Goal: Task Accomplishment & Management: Complete application form

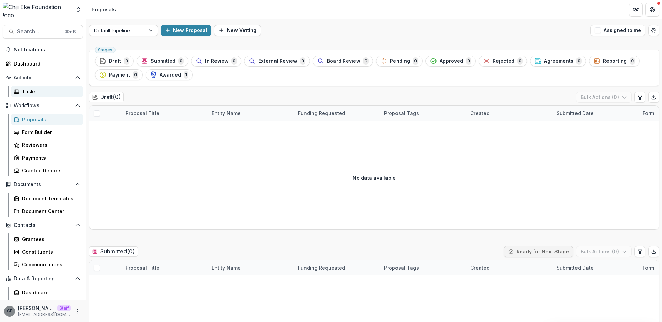
click at [30, 88] on div "Tasks" at bounding box center [50, 91] width 56 height 7
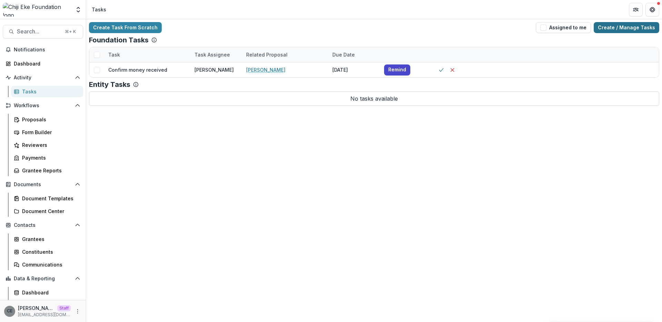
click at [614, 27] on link "Create / Manage Tasks" at bounding box center [627, 27] width 66 height 11
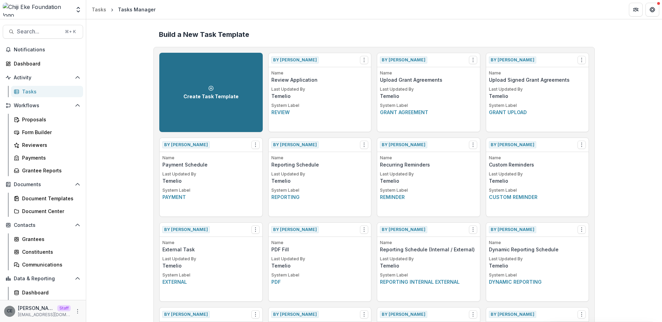
click at [211, 90] on icon at bounding box center [211, 89] width 6 height 6
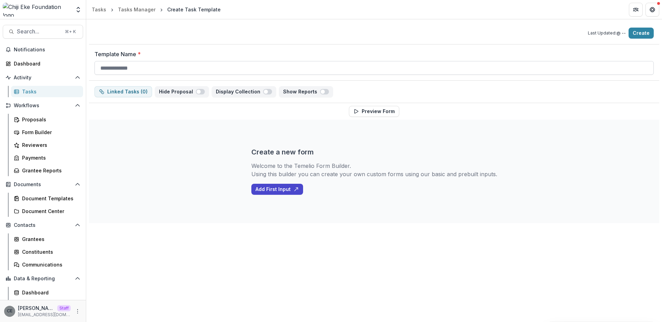
click at [205, 70] on input "Template Name *" at bounding box center [374, 68] width 559 height 14
type input "**********"
click at [276, 191] on button "Add First Input" at bounding box center [277, 189] width 52 height 11
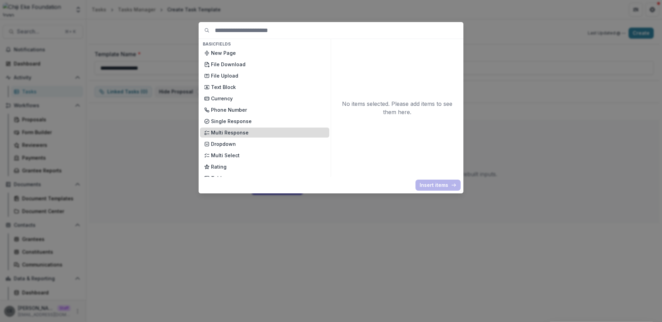
click at [248, 134] on p "Multi Response" at bounding box center [268, 132] width 114 height 7
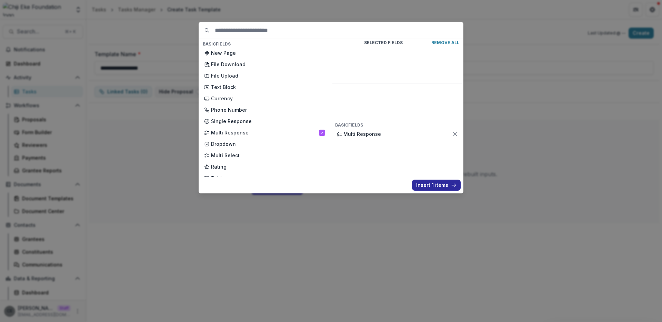
click at [435, 187] on button "Insert 1 items" at bounding box center [436, 185] width 49 height 11
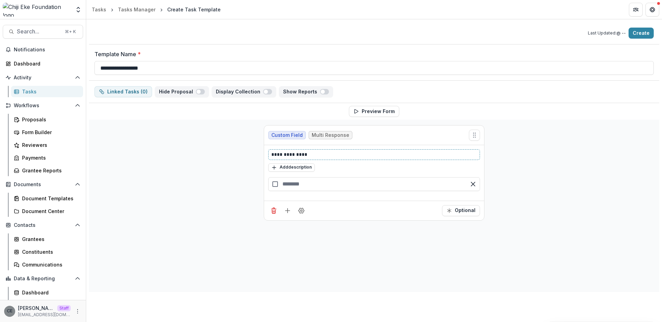
click at [315, 155] on p "**********" at bounding box center [374, 154] width 206 height 7
click at [327, 135] on span "Multi Response" at bounding box center [331, 135] width 38 height 6
click at [303, 154] on p at bounding box center [374, 154] width 206 height 7
click at [306, 186] on input "text" at bounding box center [374, 184] width 212 height 14
click at [317, 204] on div "button" at bounding box center [374, 201] width 212 height 14
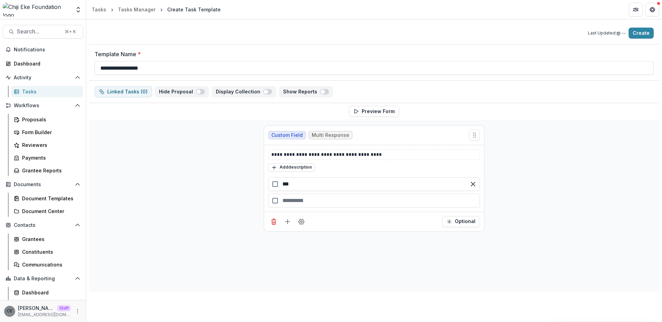
type input "***"
type input "**"
click at [218, 184] on div "**********" at bounding box center [374, 206] width 571 height 172
click at [462, 224] on button "Optional" at bounding box center [461, 227] width 38 height 11
click at [369, 111] on button "Preview Form" at bounding box center [374, 111] width 50 height 11
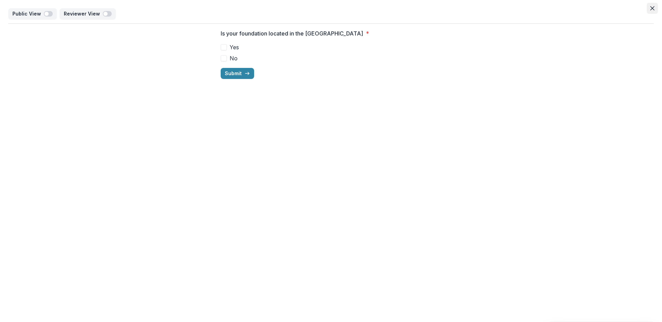
click at [655, 9] on button "Close" at bounding box center [652, 8] width 11 height 11
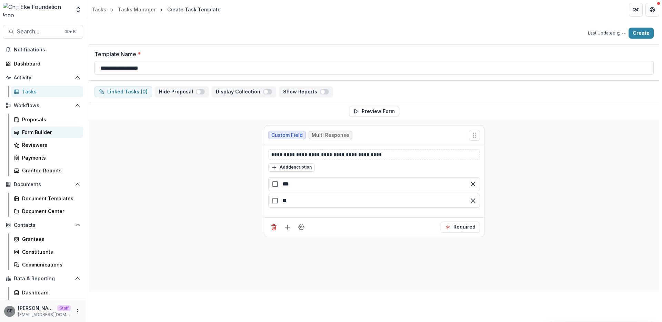
click at [37, 132] on div "Form Builder" at bounding box center [50, 132] width 56 height 7
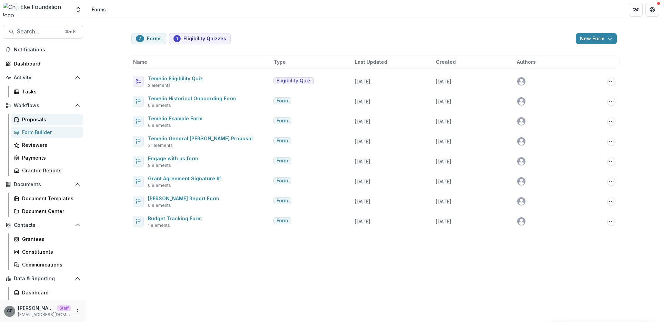
click at [37, 116] on div "Proposals" at bounding box center [50, 119] width 56 height 7
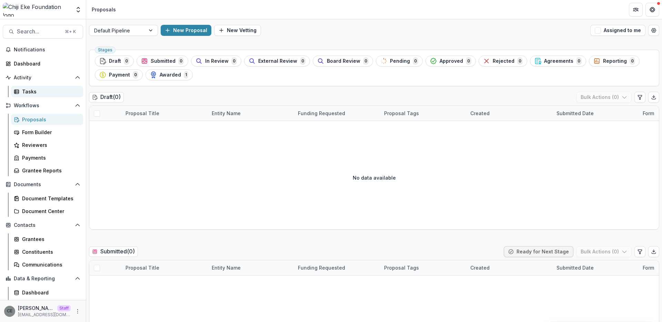
click at [39, 91] on div "Tasks" at bounding box center [50, 91] width 56 height 7
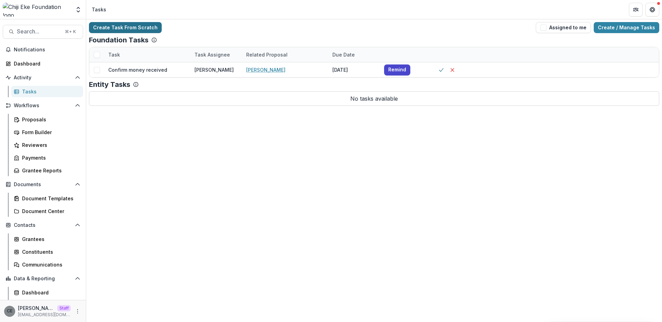
click at [126, 28] on link "Create Task From Scratch" at bounding box center [125, 27] width 73 height 11
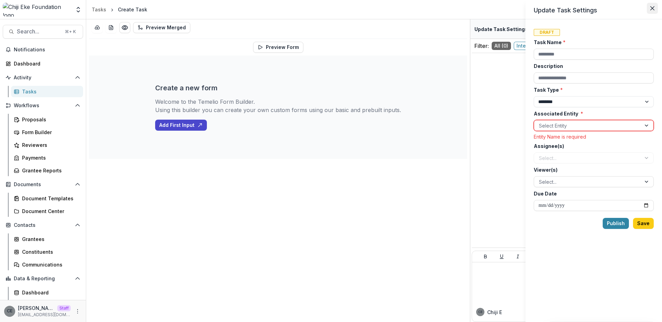
click at [651, 8] on icon "Close" at bounding box center [653, 8] width 4 height 4
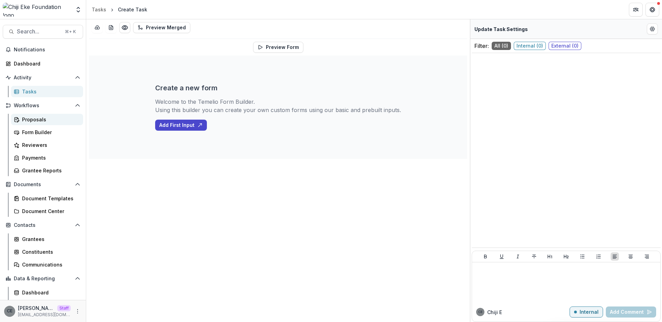
click at [39, 118] on div "Proposals" at bounding box center [50, 119] width 56 height 7
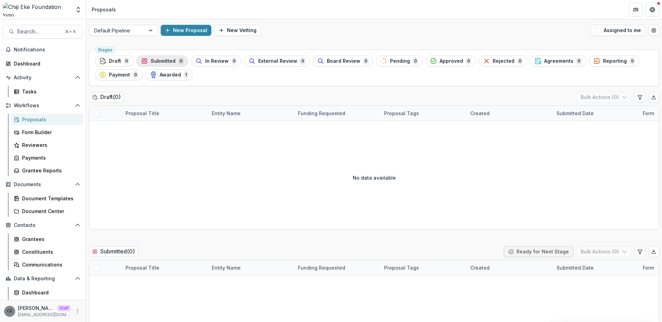
click at [167, 61] on span "Submitted" at bounding box center [163, 61] width 25 height 6
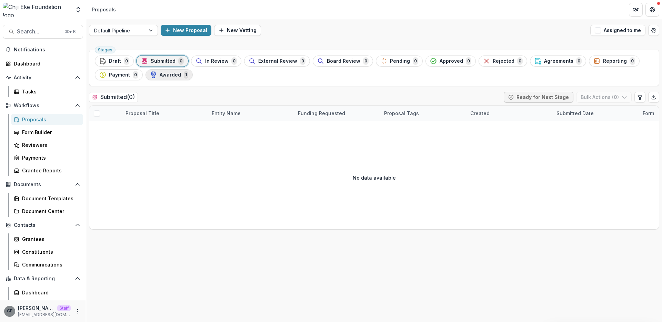
click at [175, 77] on span "Awarded" at bounding box center [170, 75] width 21 height 6
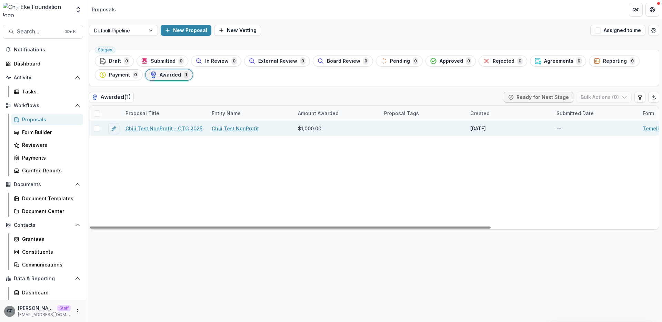
click at [96, 128] on span at bounding box center [97, 129] width 6 height 6
click at [623, 98] on icon "button" at bounding box center [625, 98] width 6 height 6
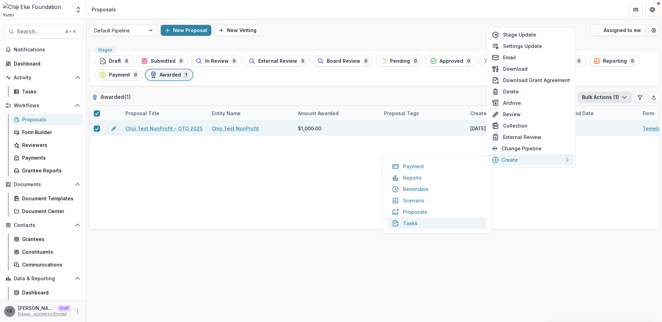
click at [415, 222] on button "Tasks" at bounding box center [437, 223] width 99 height 11
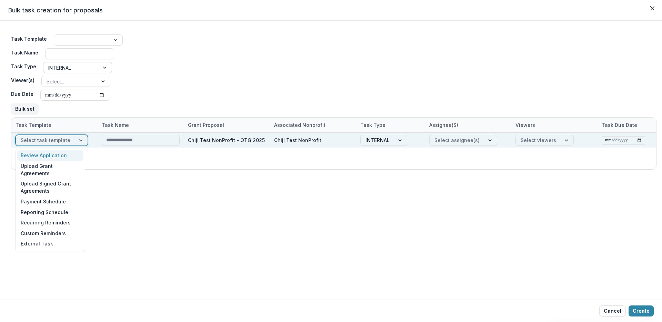
click at [79, 140] on div at bounding box center [81, 140] width 12 height 10
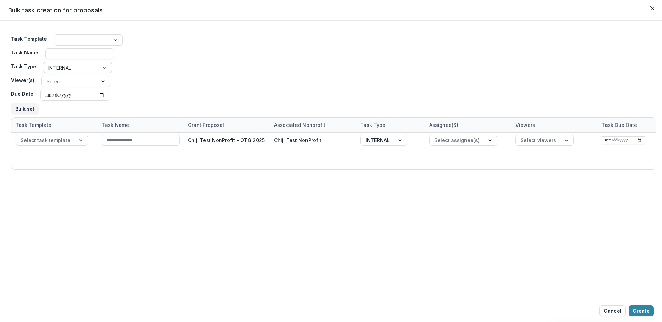
click at [171, 214] on div "Task Template Task Name Task Type INTERNAL Viewer(s) Select... Due Date Bulk se…" at bounding box center [331, 160] width 662 height 279
click at [609, 309] on button "Cancel" at bounding box center [612, 311] width 27 height 11
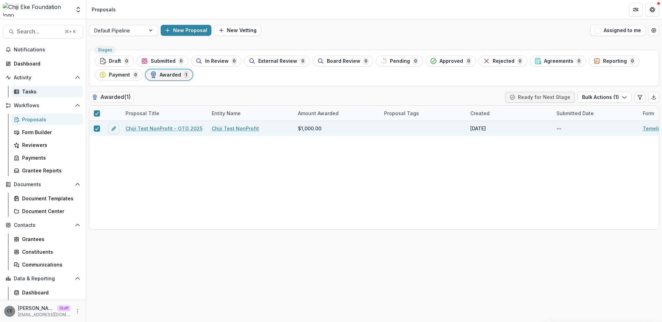
click at [29, 90] on div "Tasks" at bounding box center [50, 91] width 56 height 7
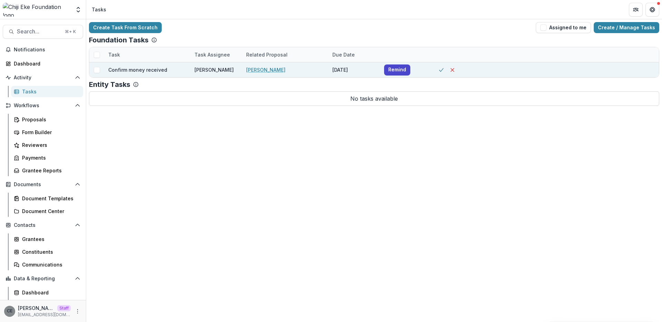
click at [97, 70] on span at bounding box center [97, 70] width 6 height 6
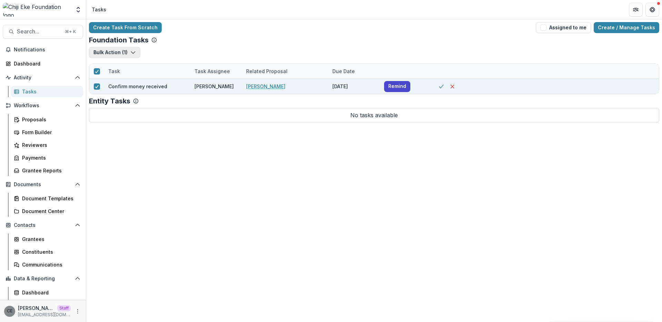
click at [132, 52] on icon "button" at bounding box center [133, 53] width 6 height 6
click at [138, 70] on button "Bulk Complete ( 1 )" at bounding box center [128, 67] width 74 height 11
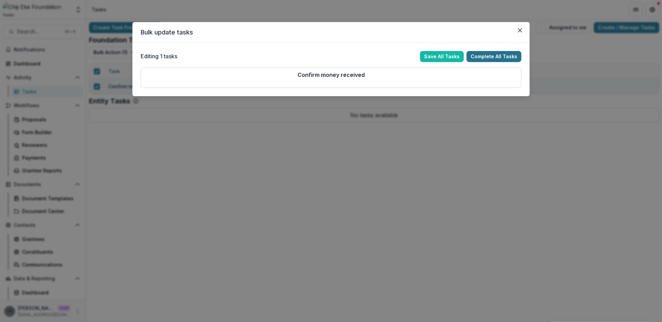
click at [504, 57] on button "Complete All Tasks" at bounding box center [494, 56] width 55 height 11
click at [497, 57] on button "Complete All Tasks" at bounding box center [494, 56] width 55 height 11
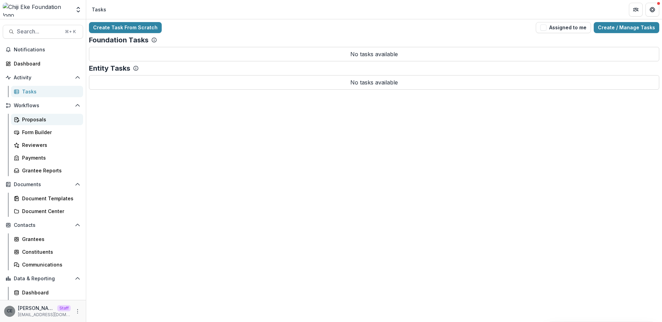
click at [40, 120] on div "Proposals" at bounding box center [50, 119] width 56 height 7
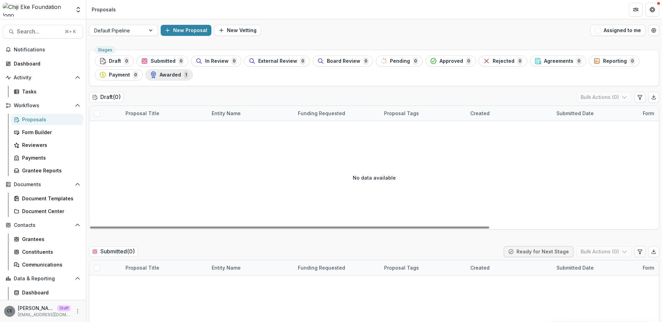
click at [169, 78] on div "Awarded 1" at bounding box center [169, 75] width 38 height 8
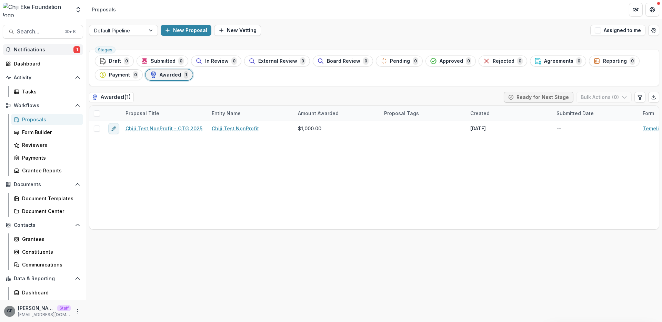
click at [43, 51] on span "Notifications" at bounding box center [44, 50] width 60 height 6
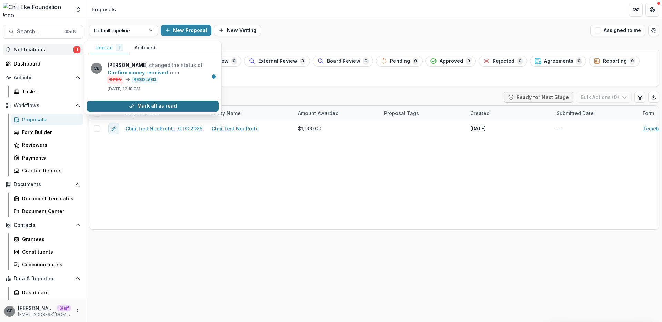
click at [160, 110] on button "Mark all as read" at bounding box center [153, 106] width 132 height 11
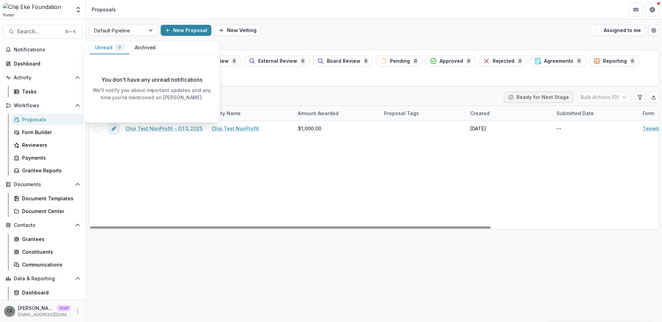
click at [129, 169] on div "Chiji Test NonProfit - OTG 2025 Chiji Test NonProfit $1,000.00 Aug 14, 2025 -- …" at bounding box center [493, 175] width 808 height 108
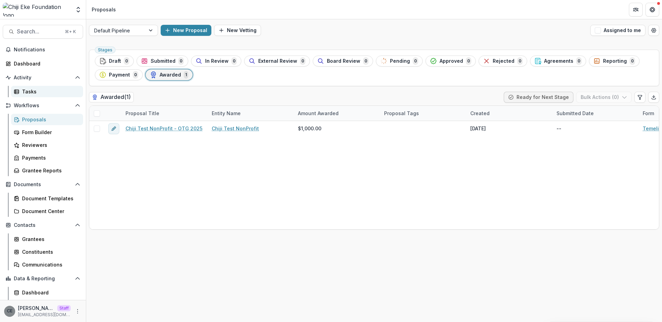
click at [34, 92] on div "Tasks" at bounding box center [50, 91] width 56 height 7
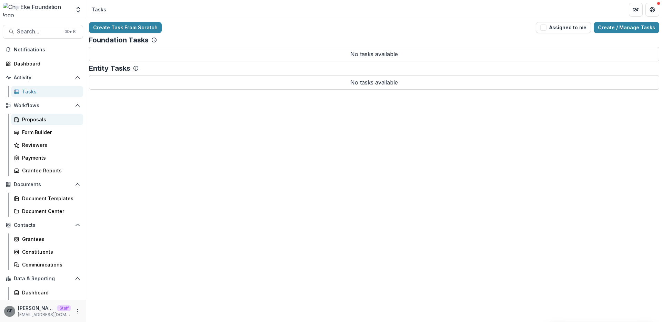
click at [41, 121] on div "Proposals" at bounding box center [50, 119] width 56 height 7
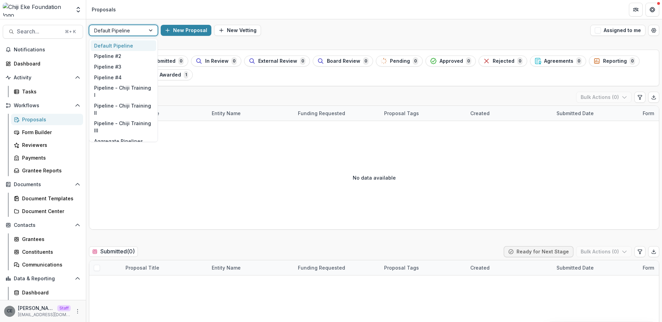
click at [128, 29] on div at bounding box center [117, 30] width 46 height 9
click at [139, 88] on div "Pipeline - Chiji Training I" at bounding box center [124, 91] width 66 height 18
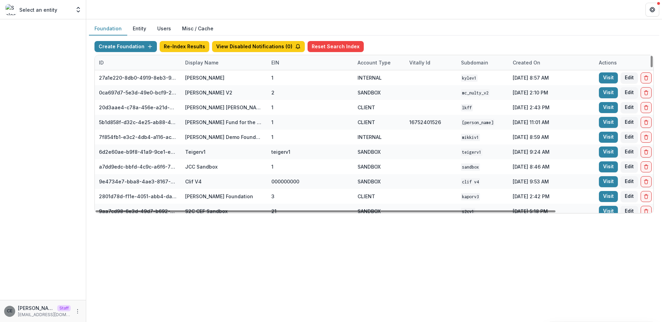
click at [210, 63] on div "Display Name" at bounding box center [202, 62] width 42 height 7
click at [217, 80] on input at bounding box center [223, 78] width 83 height 11
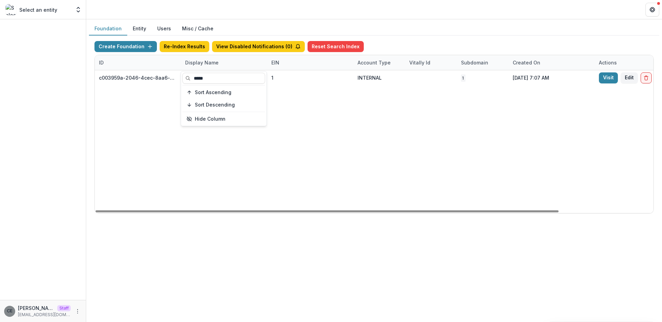
type input "*****"
click at [156, 98] on div "c003959a-2046-4cec-8aa6-d21f453ec45b Chiji Eke Foundation 1 INTERNAL 1 Jul 28, …" at bounding box center [431, 141] width 673 height 143
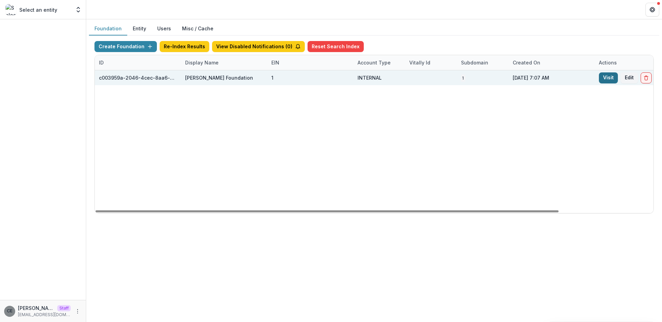
click at [613, 78] on link "Visit" at bounding box center [608, 77] width 19 height 11
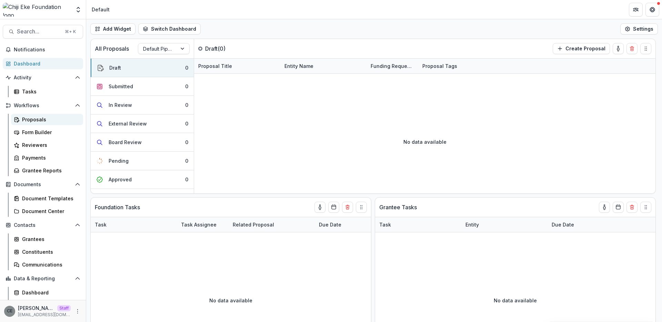
click at [41, 120] on div "Proposals" at bounding box center [50, 119] width 56 height 7
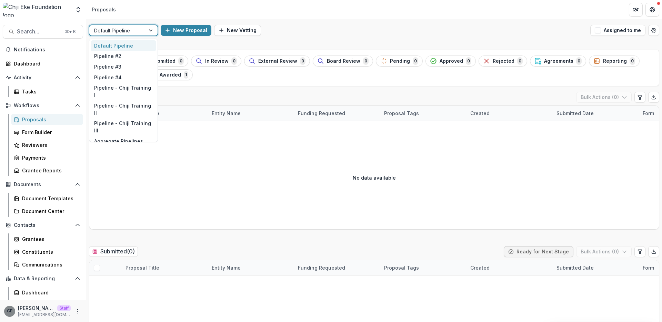
click at [148, 30] on div at bounding box center [151, 30] width 12 height 10
click at [138, 89] on div "Pipeline - Chiji Training I" at bounding box center [124, 91] width 66 height 18
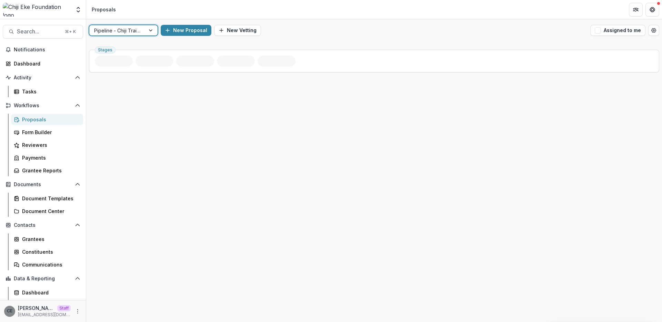
click at [150, 31] on div at bounding box center [151, 30] width 12 height 10
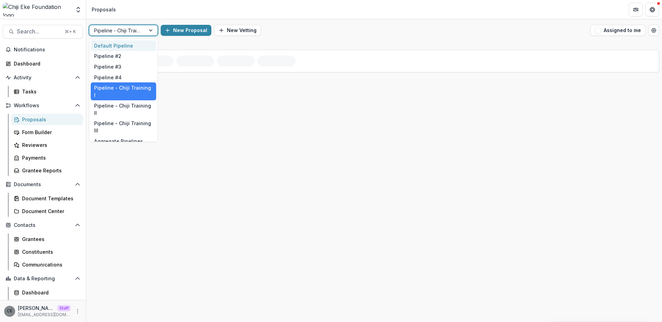
click at [126, 47] on div "Default Pipeline" at bounding box center [124, 45] width 66 height 11
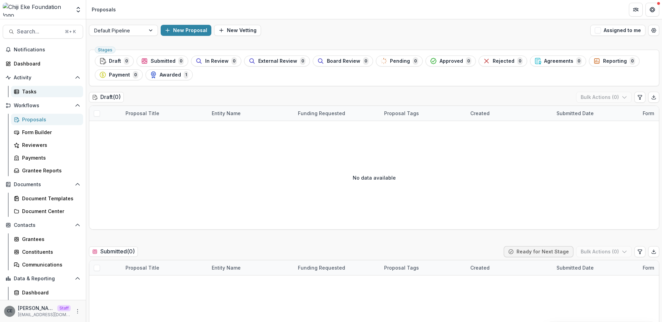
click at [32, 93] on div "Tasks" at bounding box center [50, 91] width 56 height 7
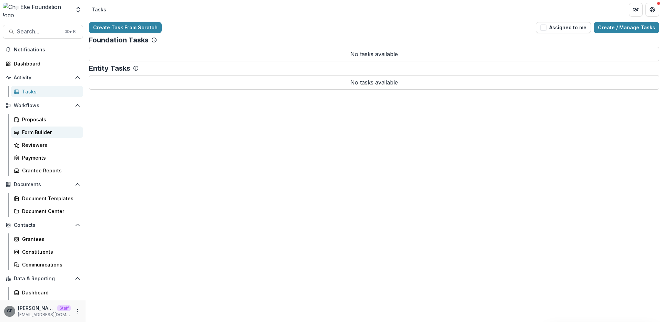
click at [42, 131] on div "Form Builder" at bounding box center [50, 132] width 56 height 7
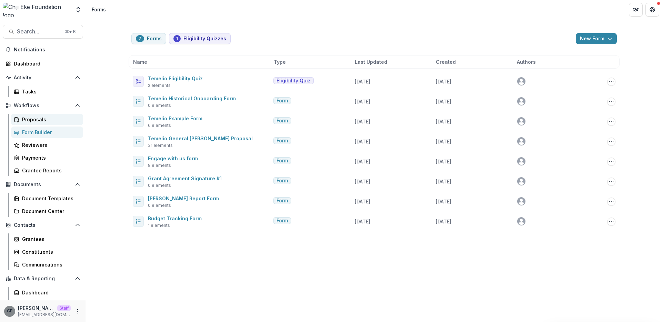
click at [38, 121] on div "Proposals" at bounding box center [50, 119] width 56 height 7
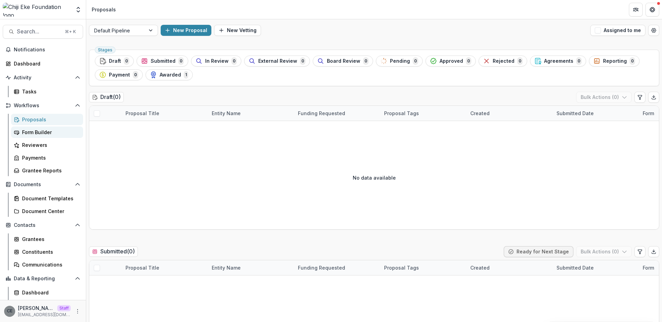
click at [30, 132] on div "Form Builder" at bounding box center [50, 132] width 56 height 7
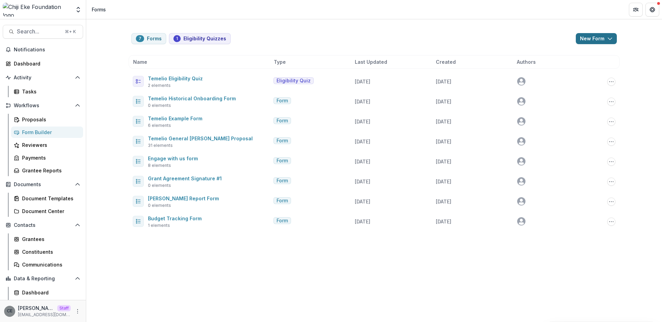
click at [605, 37] on button "New Form" at bounding box center [596, 38] width 41 height 11
click at [569, 68] on button "New Form" at bounding box center [579, 65] width 74 height 11
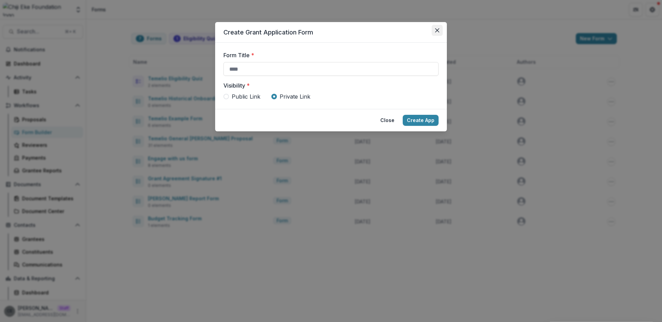
click at [440, 30] on button "Close" at bounding box center [437, 30] width 11 height 11
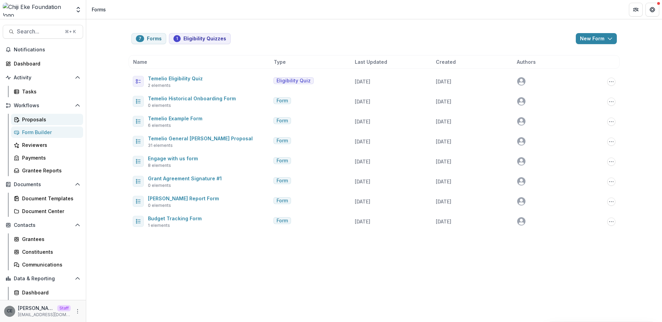
click at [38, 118] on div "Proposals" at bounding box center [50, 119] width 56 height 7
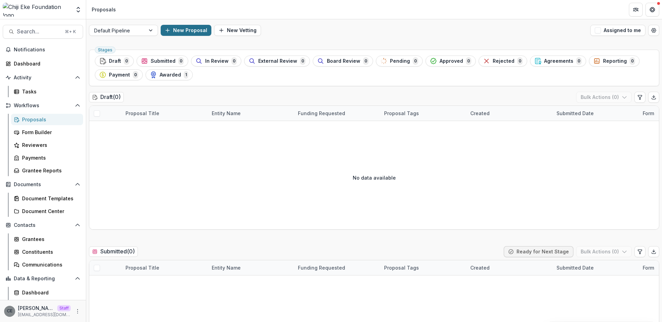
click at [183, 29] on button "New Proposal" at bounding box center [186, 30] width 51 height 11
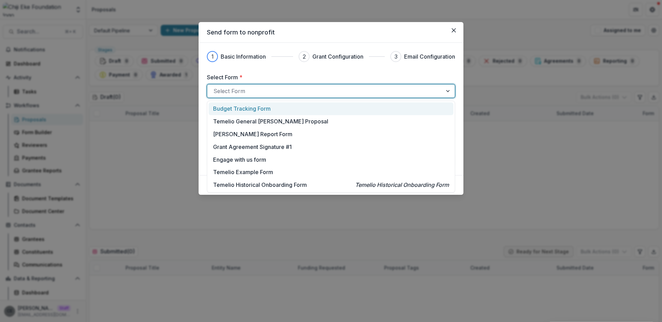
click at [262, 91] on div at bounding box center [325, 91] width 223 height 10
click at [455, 33] on button "Close" at bounding box center [453, 30] width 11 height 11
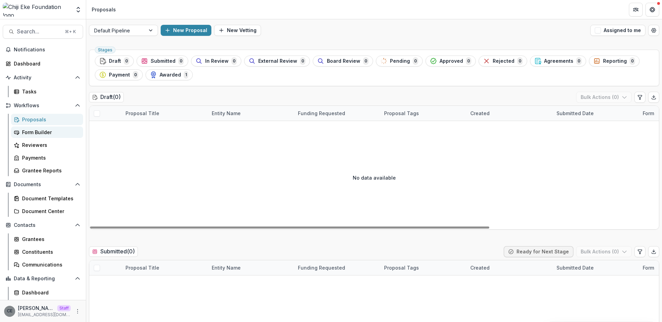
click at [38, 132] on div "Form Builder" at bounding box center [50, 132] width 56 height 7
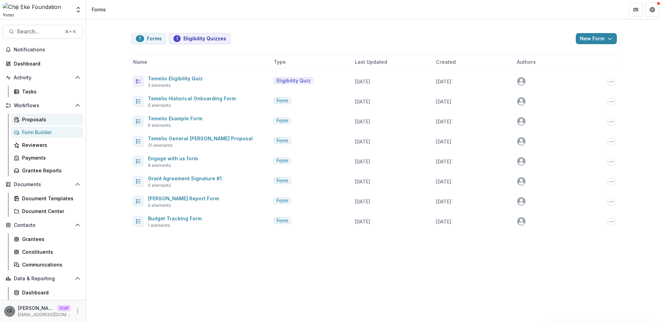
click at [39, 119] on div "Proposals" at bounding box center [50, 119] width 56 height 7
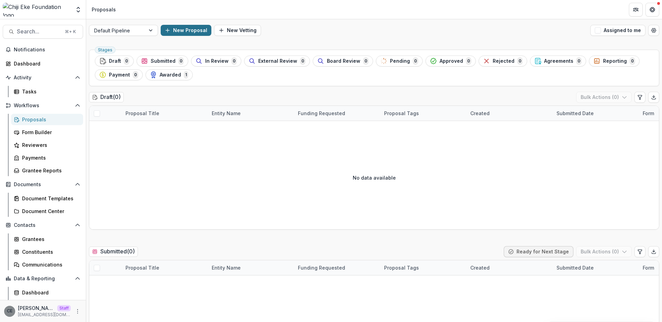
click at [177, 32] on button "New Proposal" at bounding box center [186, 30] width 51 height 11
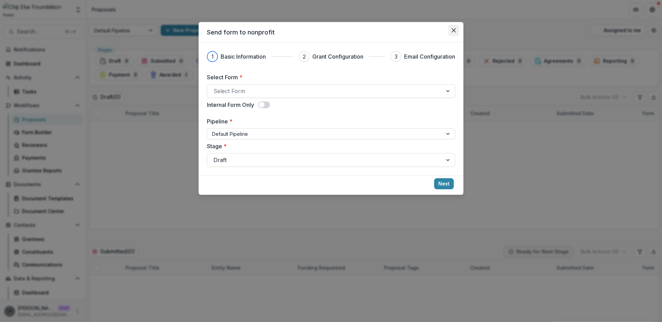
click at [457, 30] on button "Close" at bounding box center [453, 30] width 11 height 11
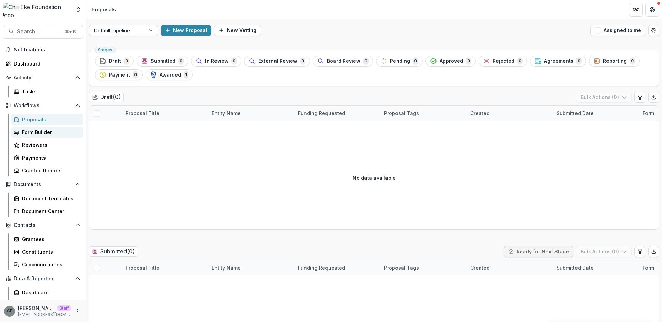
click at [44, 131] on div "Form Builder" at bounding box center [50, 132] width 56 height 7
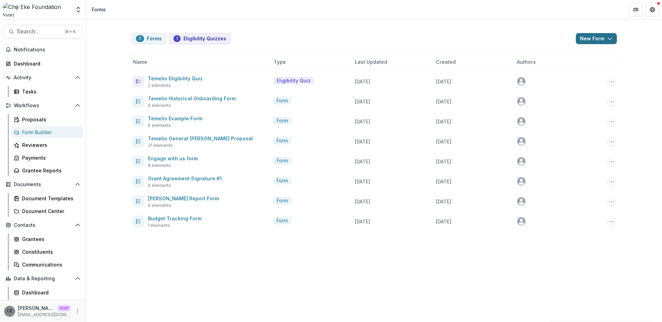
click at [595, 41] on button "New Form" at bounding box center [596, 38] width 41 height 11
click at [569, 65] on button "New Form" at bounding box center [579, 65] width 74 height 11
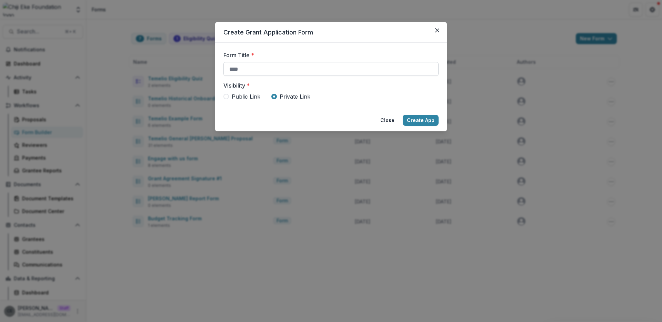
click at [264, 72] on input "Form Title *" at bounding box center [331, 69] width 215 height 14
click at [390, 121] on button "Close" at bounding box center [387, 120] width 22 height 11
